Goal: Information Seeking & Learning: Learn about a topic

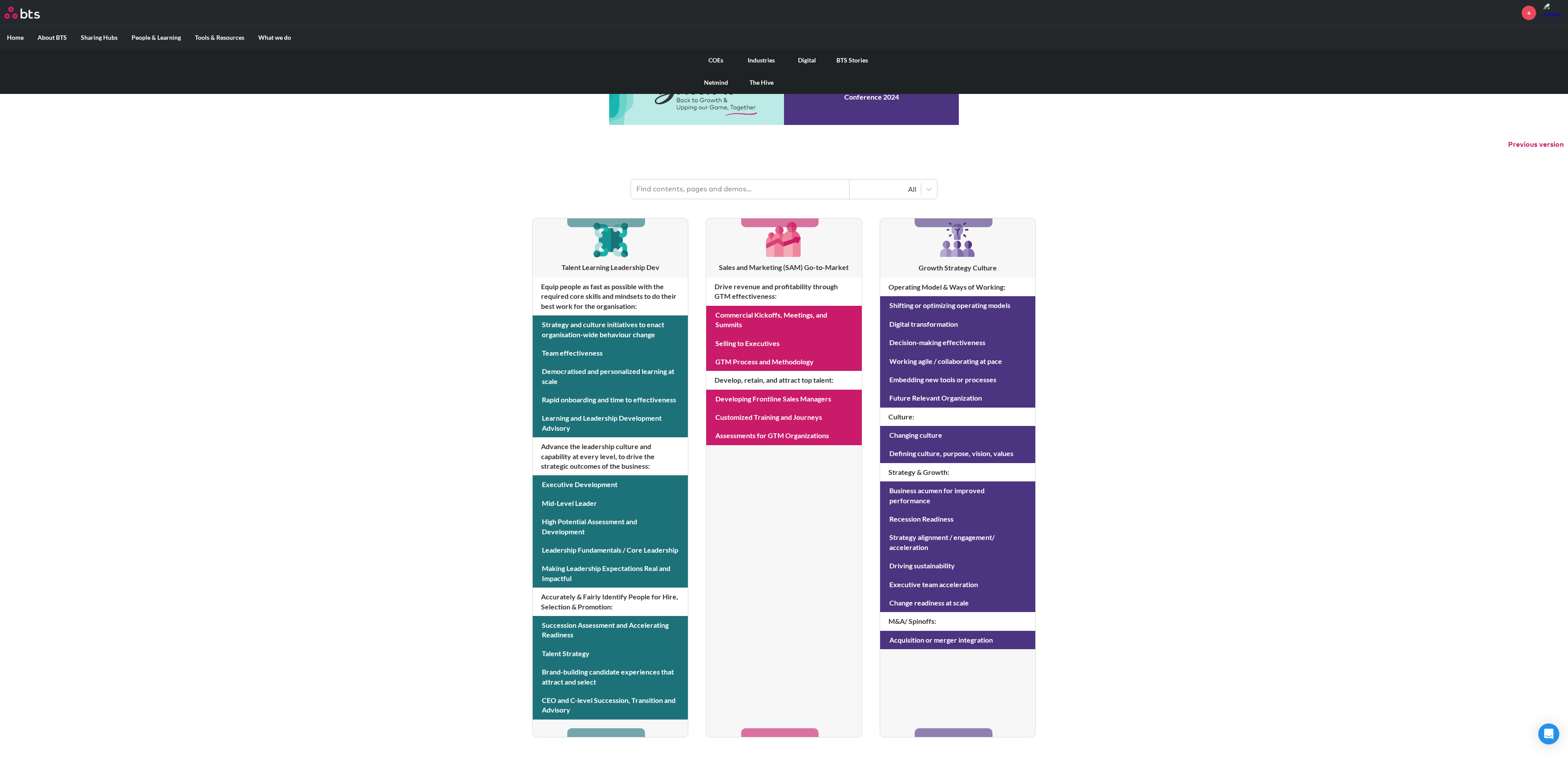
click at [716, 57] on link "COEs" at bounding box center [716, 60] width 46 height 23
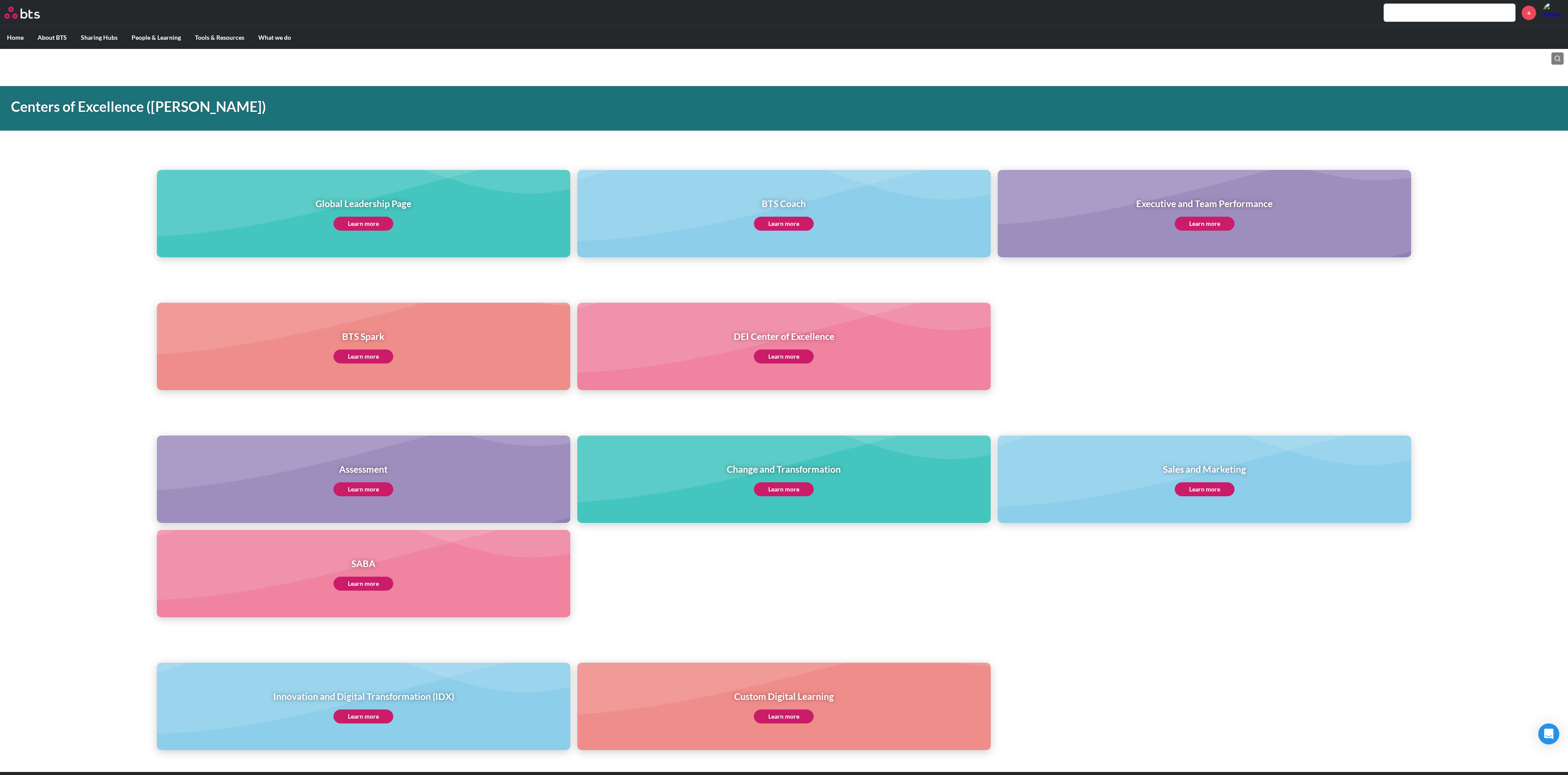
click at [1207, 221] on link "Learn more" at bounding box center [1205, 223] width 60 height 14
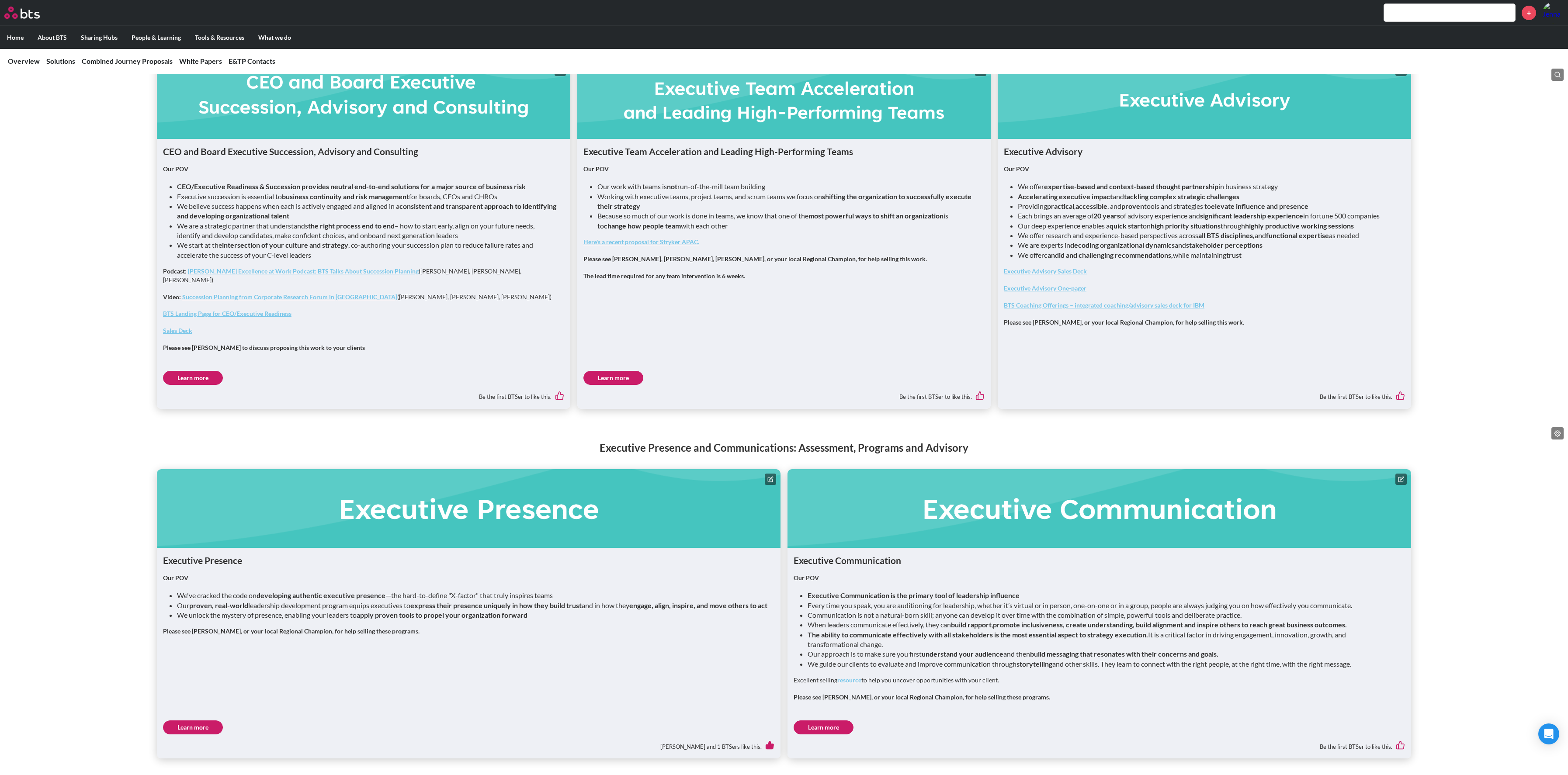
scroll to position [600, 0]
click at [614, 370] on link "Learn more" at bounding box center [613, 377] width 60 height 14
